Goal: Task Accomplishment & Management: Complete application form

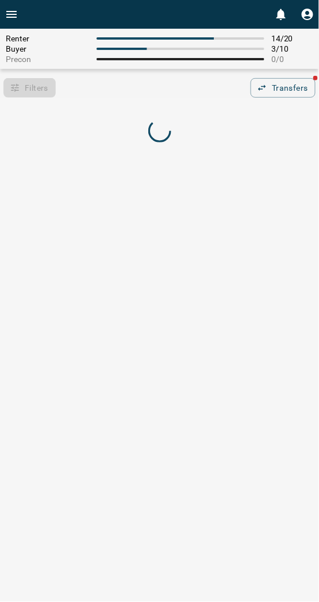
click at [167, 94] on div "Filters 0 Transfers" at bounding box center [159, 88] width 319 height 20
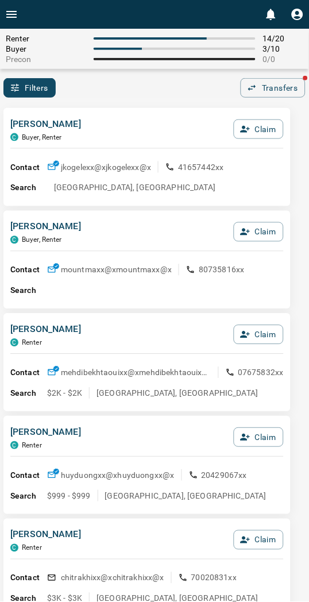
click at [167, 94] on div "Filters 0 Transfers" at bounding box center [154, 88] width 309 height 20
click at [269, 132] on button "Claim" at bounding box center [259, 130] width 50 height 20
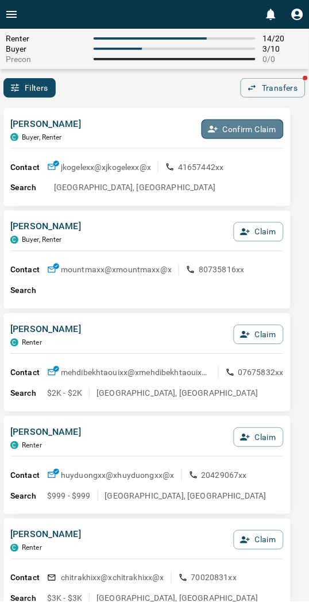
click at [267, 132] on button "Confirm Claim" at bounding box center [243, 130] width 82 height 20
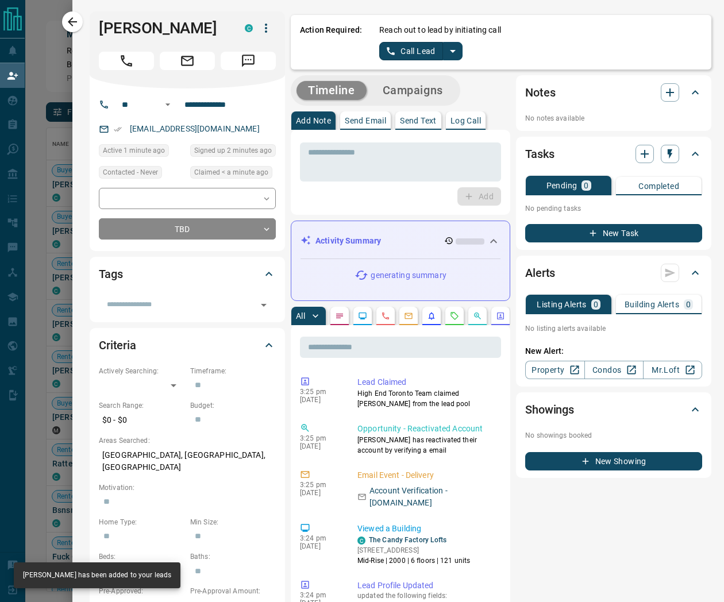
scroll to position [454, 646]
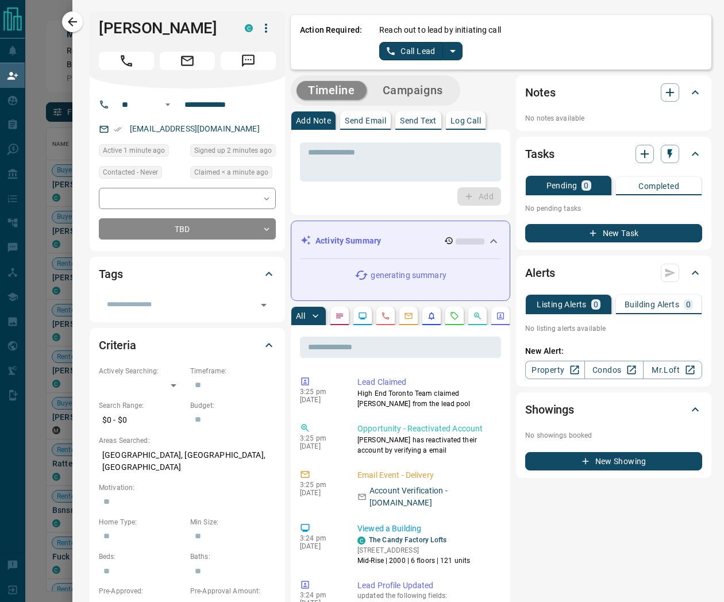
click at [318, 55] on icon "split button" at bounding box center [453, 51] width 14 height 14
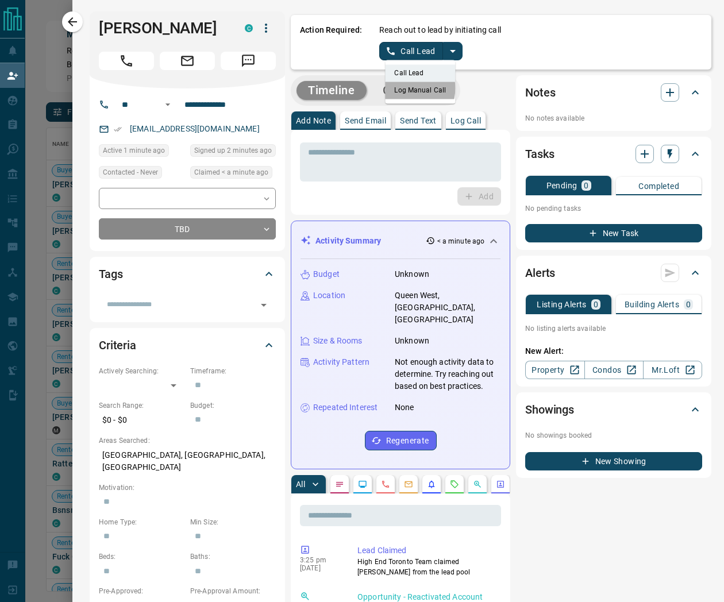
click at [318, 88] on li "Log Manual Call" at bounding box center [420, 90] width 70 height 17
click at [318, 48] on button "Log Manual Call" at bounding box center [417, 51] width 76 height 18
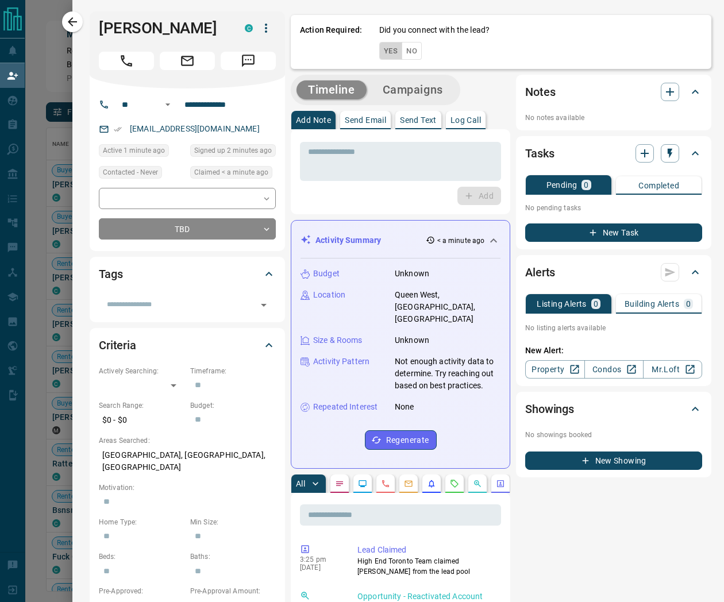
drag, startPoint x: 382, startPoint y: 44, endPoint x: 387, endPoint y: 47, distance: 5.9
click at [318, 45] on button "Yes" at bounding box center [390, 51] width 23 height 18
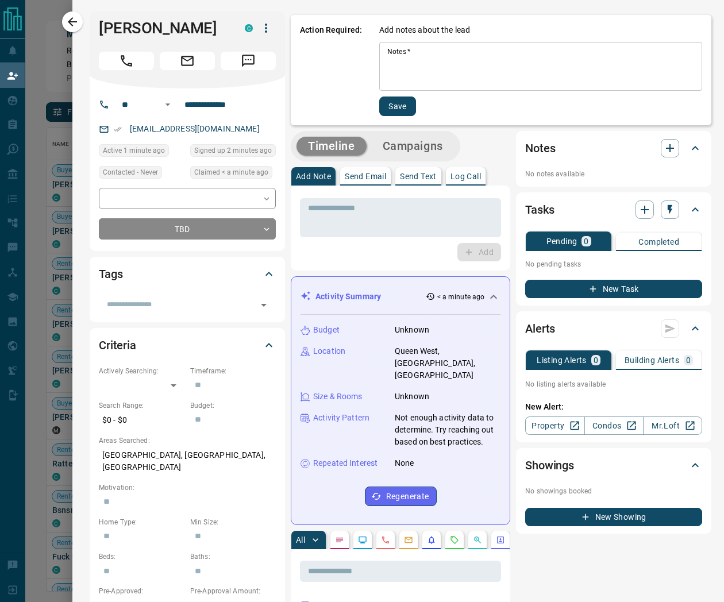
drag, startPoint x: 414, startPoint y: 58, endPoint x: 408, endPoint y: 69, distance: 12.3
click at [318, 62] on textarea "Notes   *" at bounding box center [540, 66] width 307 height 39
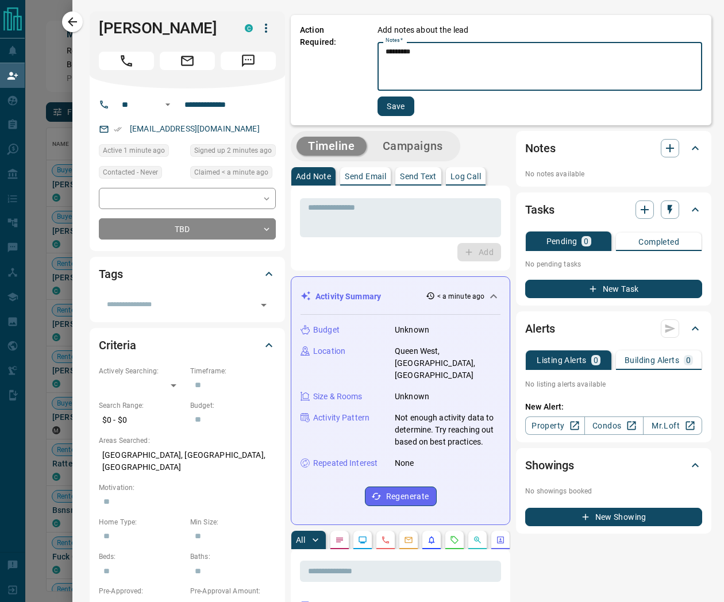
type textarea "*********"
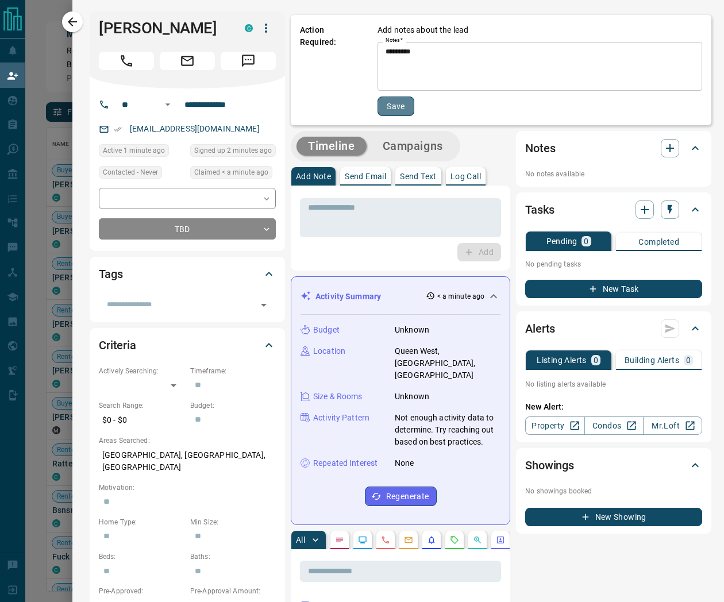
drag, startPoint x: 387, startPoint y: 104, endPoint x: 209, endPoint y: 48, distance: 186.7
click at [318, 101] on button "Save" at bounding box center [396, 107] width 37 height 20
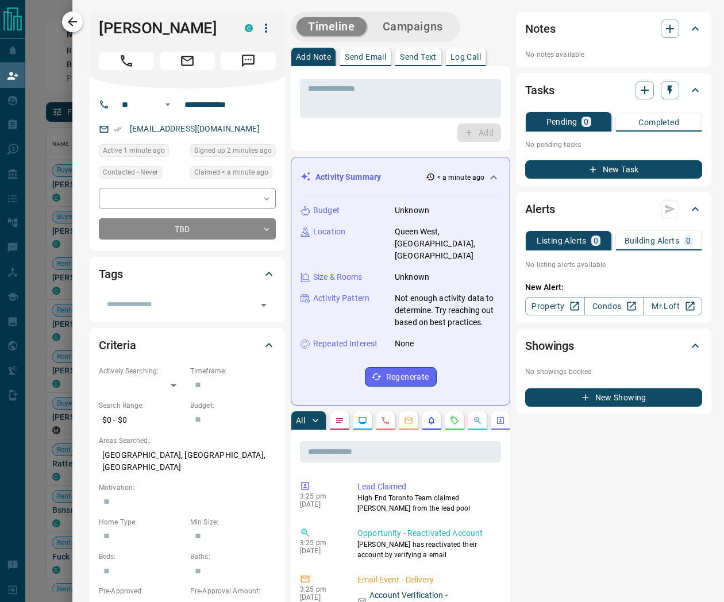
click at [68, 16] on icon "button" at bounding box center [73, 22] width 14 height 14
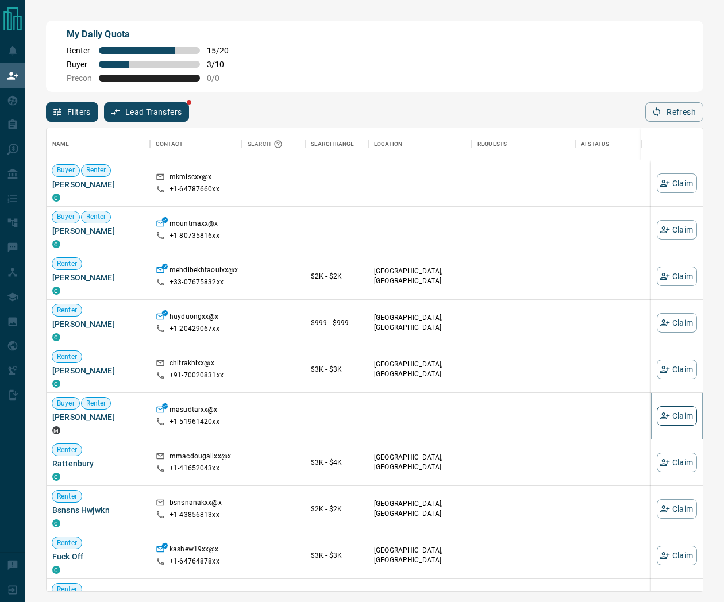
click at [318, 410] on button "Claim" at bounding box center [677, 416] width 40 height 20
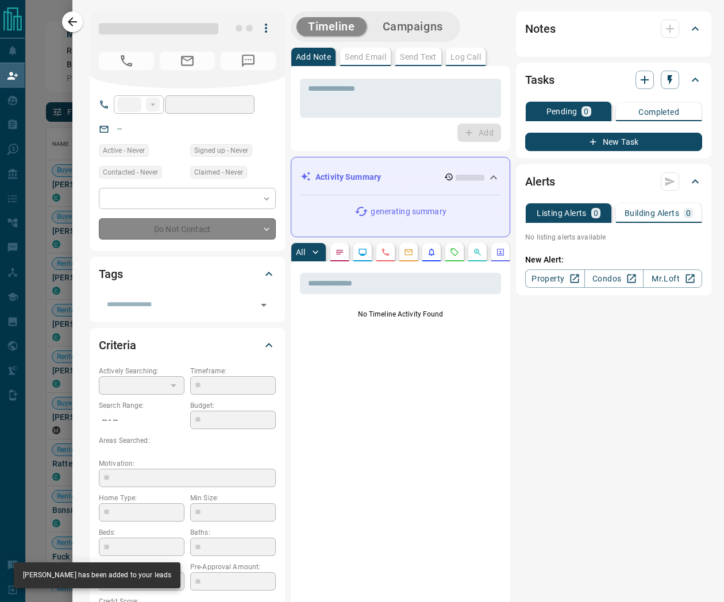
type input "**"
type input "**********"
type input "**"
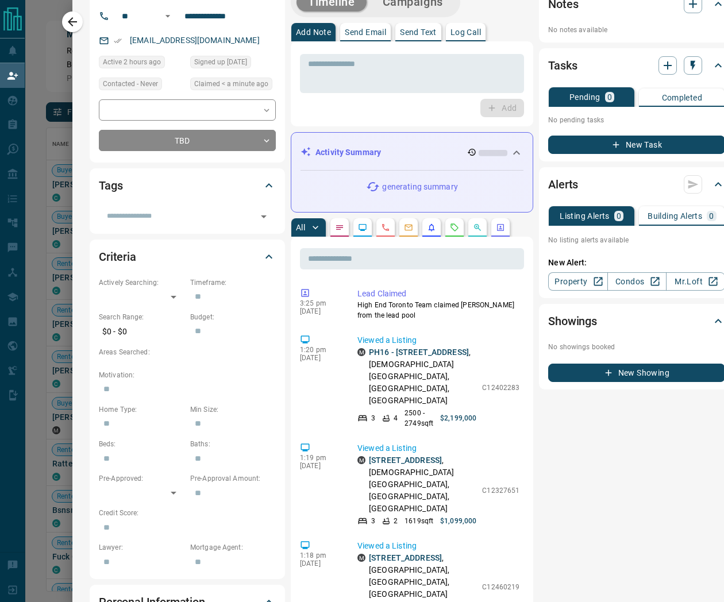
scroll to position [0, 0]
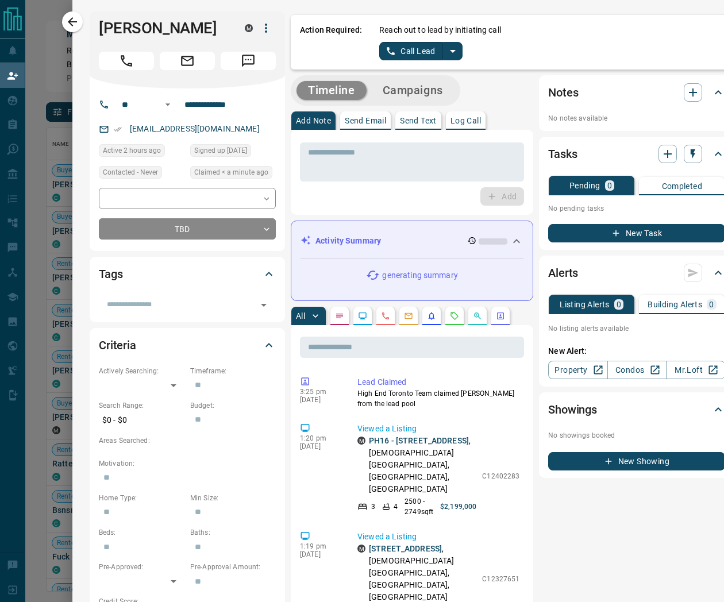
click at [318, 48] on icon "split button" at bounding box center [453, 51] width 14 height 14
drag, startPoint x: 414, startPoint y: 94, endPoint x: 399, endPoint y: 78, distance: 22.4
click at [318, 93] on li "Log Manual Call" at bounding box center [420, 90] width 70 height 17
click at [318, 49] on button "Log Manual Call" at bounding box center [417, 51] width 76 height 18
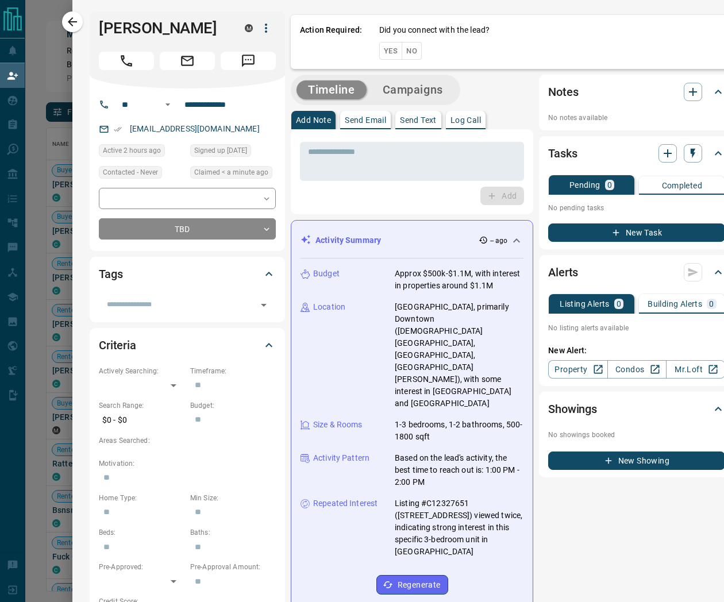
click at [318, 52] on button "Yes" at bounding box center [390, 51] width 23 height 18
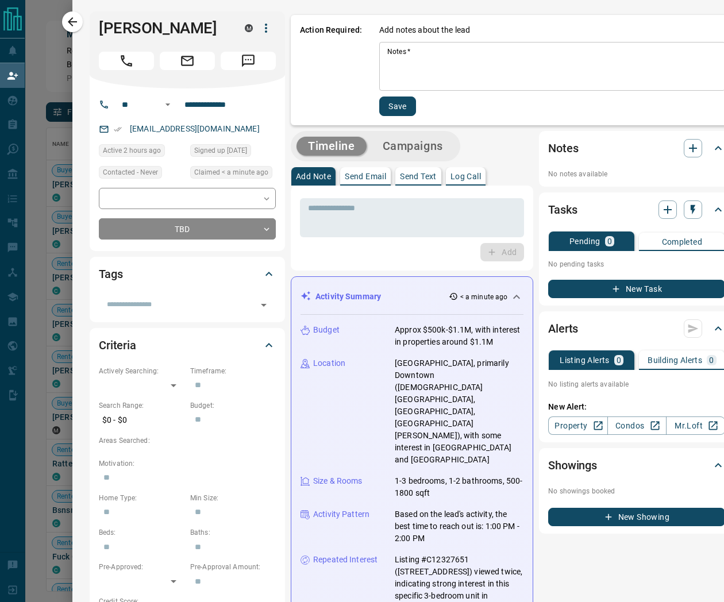
click at [318, 56] on textarea "Notes   *" at bounding box center [552, 66] width 330 height 39
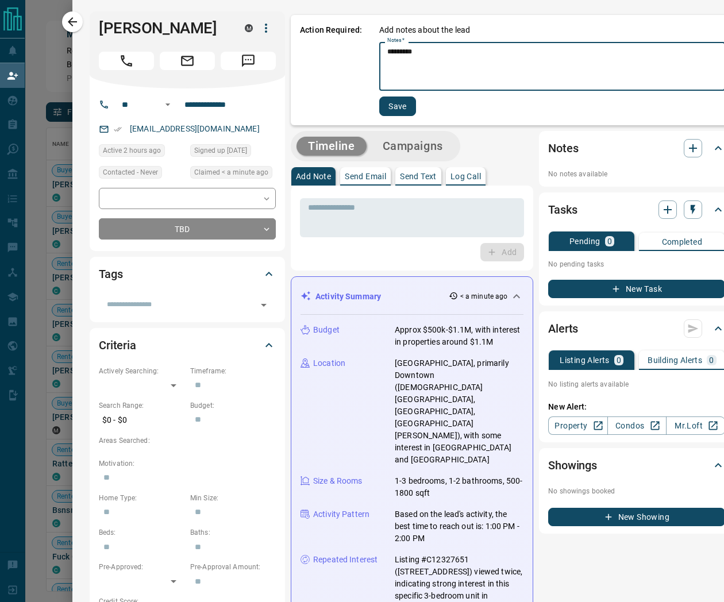
type textarea "*********"
drag, startPoint x: 399, startPoint y: 100, endPoint x: 244, endPoint y: 81, distance: 155.8
click at [318, 98] on button "Save" at bounding box center [397, 107] width 37 height 20
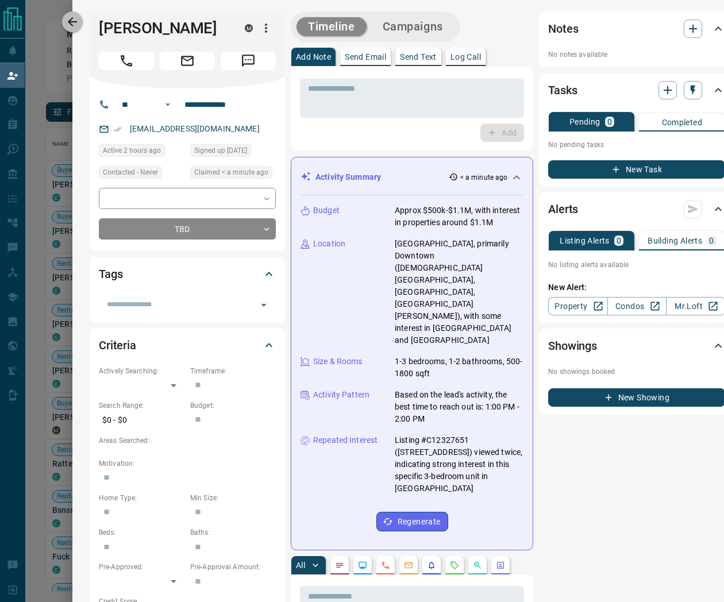
drag, startPoint x: 68, startPoint y: 24, endPoint x: 79, endPoint y: 25, distance: 11.6
click at [67, 24] on icon "button" at bounding box center [73, 22] width 14 height 14
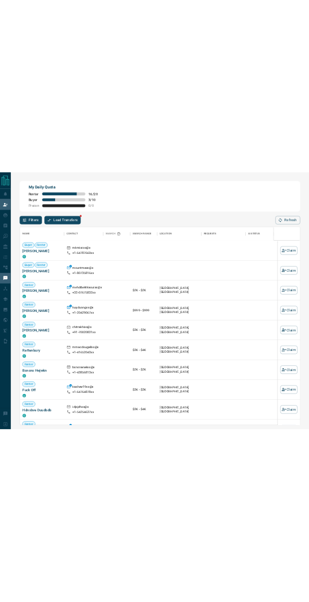
scroll to position [454, 304]
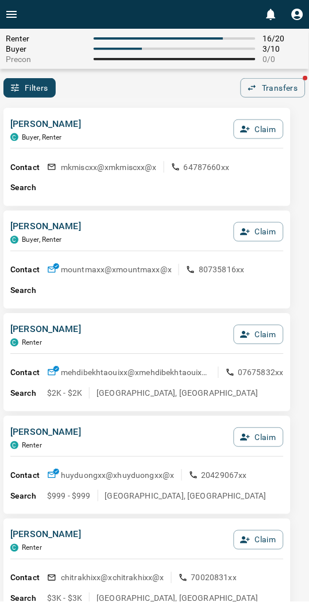
click at [165, 112] on div "[PERSON_NAME], Renter Claim Contact mkmiscxx@x mkmiscxx@x 64787660xx Search" at bounding box center [146, 157] width 287 height 98
